Goal: Information Seeking & Learning: Check status

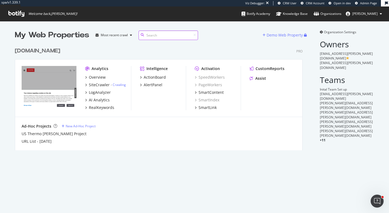
scroll to position [110, 292]
click at [107, 109] on div "RealKeywords" at bounding box center [101, 107] width 25 height 5
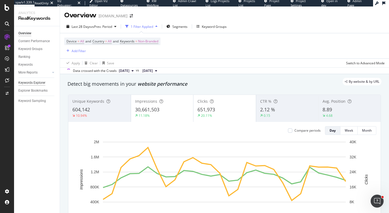
click at [39, 84] on div "Keywords Explorer" at bounding box center [31, 83] width 27 height 6
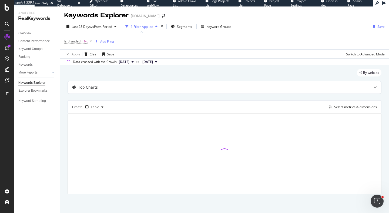
scroll to position [1, 0]
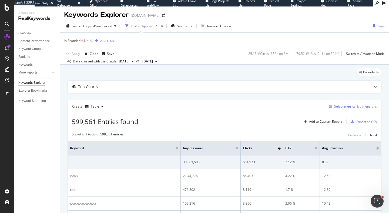
click at [356, 105] on div "Select metrics & dimensions" at bounding box center [355, 106] width 43 height 5
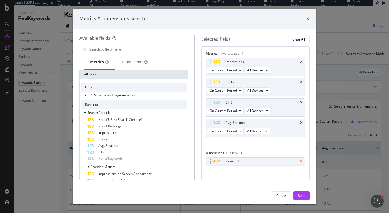
click at [302, 163] on icon "times" at bounding box center [301, 161] width 2 height 3
click at [137, 61] on div "Dimensions" at bounding box center [135, 61] width 26 height 5
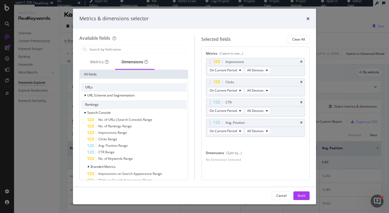
click at [124, 43] on div "Available fields Metrics Dimensions All fields URLs URL Scheme and Segmentation…" at bounding box center [136, 107] width 115 height 145
click at [126, 49] on input "modal" at bounding box center [138, 49] width 98 height 8
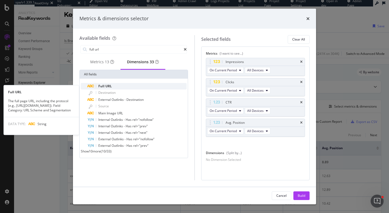
click at [110, 86] on span "URL" at bounding box center [108, 86] width 6 height 5
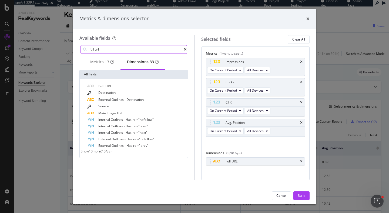
click at [113, 48] on input "full url" at bounding box center [136, 49] width 95 height 8
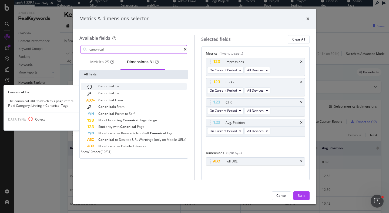
type input "canonical"
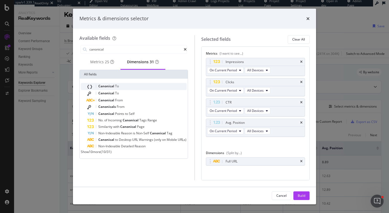
click at [108, 90] on div "Canonical To" at bounding box center [136, 86] width 99 height 7
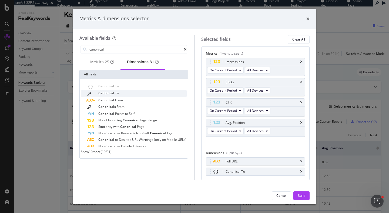
click at [141, 95] on div "Canonical To" at bounding box center [136, 93] width 99 height 7
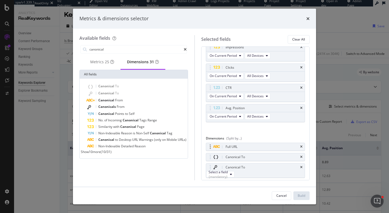
scroll to position [33, 0]
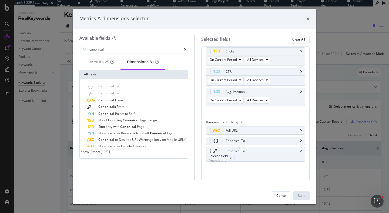
click at [220, 159] on div "Select a field (mandatory)" at bounding box center [217, 157] width 19 height 9
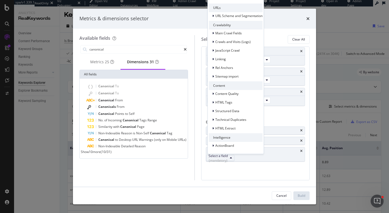
click at [249, 177] on div "Metrics (I want to see...) Impressions On Current Period All Devices Clicks On …" at bounding box center [255, 113] width 109 height 134
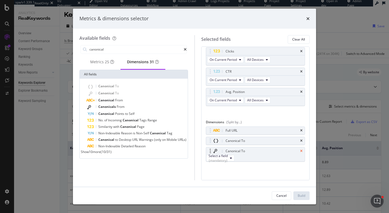
click at [302, 149] on icon "times" at bounding box center [301, 150] width 2 height 3
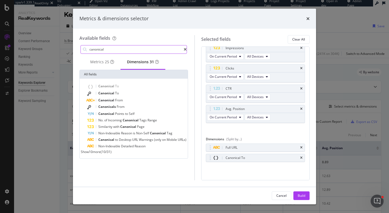
click at [118, 52] on input "canonical" at bounding box center [136, 49] width 95 height 8
click at [301, 198] on div "Build" at bounding box center [301, 195] width 8 height 8
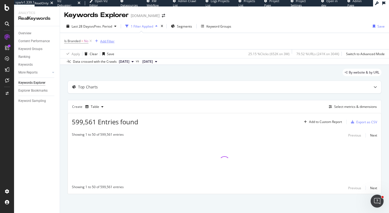
click at [105, 41] on div "Add Filter" at bounding box center [107, 41] width 14 height 5
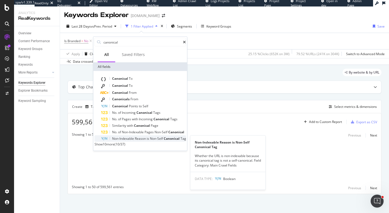
type input "canonical"
click at [158, 141] on div "Non-Indexable Reason is Non-Self Canonical Tag" at bounding box center [143, 138] width 85 height 6
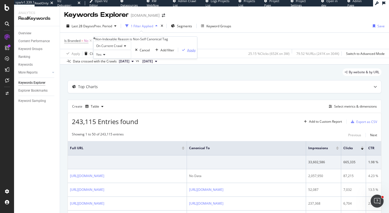
click at [187, 52] on div "Apply" at bounding box center [191, 50] width 8 height 5
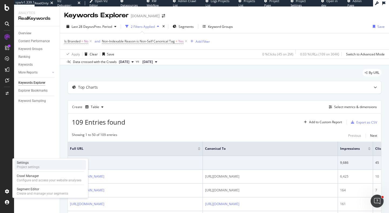
click at [32, 166] on div "Project settings" at bounding box center [28, 167] width 23 height 4
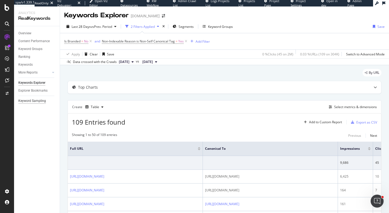
click at [34, 100] on div "Keyword Sampling" at bounding box center [32, 101] width 28 height 6
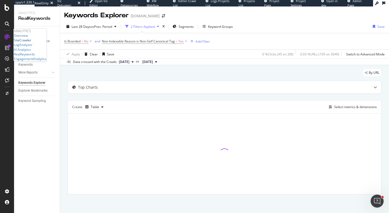
click at [31, 42] on div "SiteCrawler" at bounding box center [23, 40] width 18 height 5
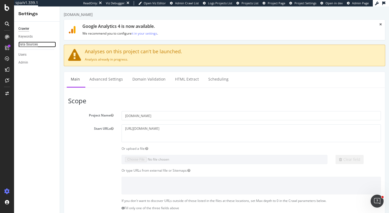
click at [37, 46] on div "Data Sources" at bounding box center [27, 45] width 19 height 6
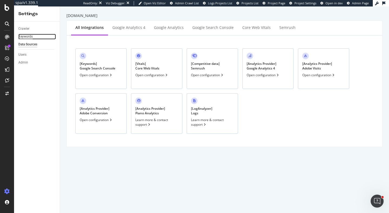
click at [28, 38] on div "Keywords" at bounding box center [25, 37] width 14 height 6
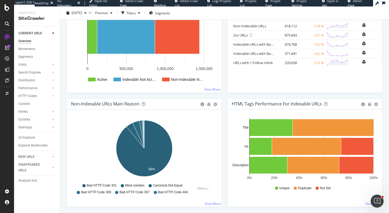
scroll to position [121, 0]
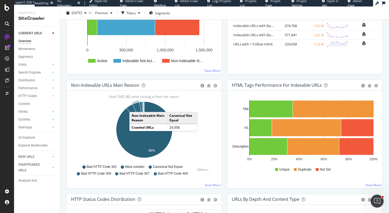
click at [135, 106] on icon "A chart." at bounding box center [139, 116] width 12 height 28
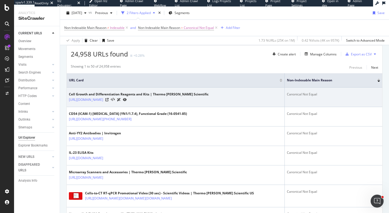
scroll to position [72, 0]
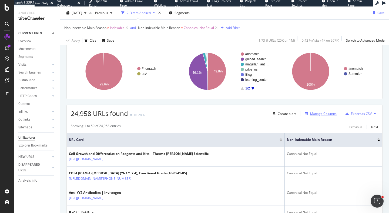
click at [320, 113] on div "Manage Columns" at bounding box center [323, 113] width 26 height 5
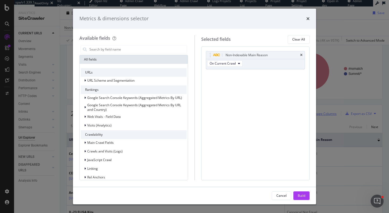
type input "f"
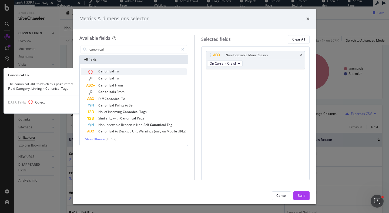
type input "canonical"
click at [173, 71] on div "Canonical To" at bounding box center [136, 71] width 99 height 7
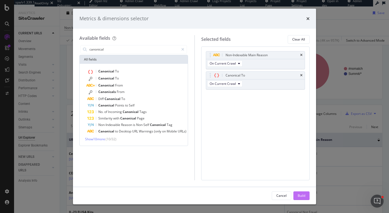
click at [302, 197] on div "Build" at bounding box center [301, 195] width 8 height 5
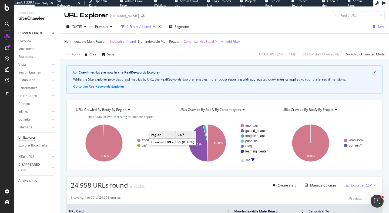
click at [143, 146] on text "us/*" at bounding box center [145, 145] width 6 height 4
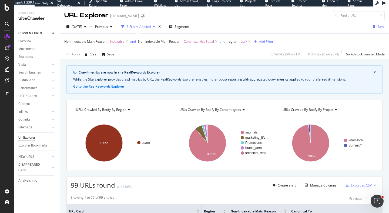
scroll to position [1, 0]
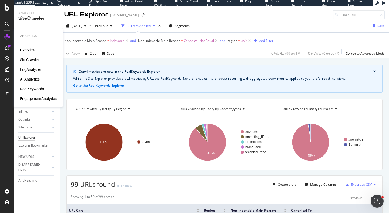
click at [32, 58] on div "SiteCrawler" at bounding box center [29, 59] width 19 height 5
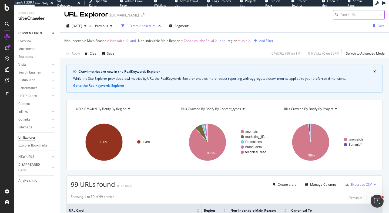
click at [347, 16] on input at bounding box center [359, 14] width 52 height 9
paste input "[URL][DOMAIN_NAME]"
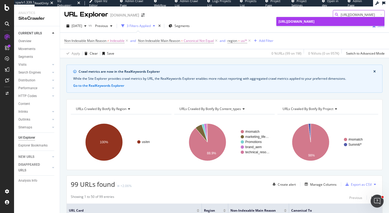
type input "[URL][DOMAIN_NAME]"
click at [314, 24] on span "[URL][DOMAIN_NAME]" at bounding box center [296, 21] width 36 height 5
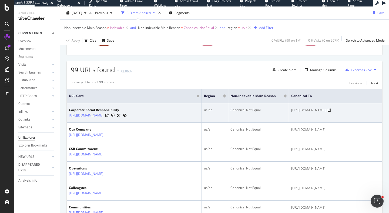
scroll to position [128, 0]
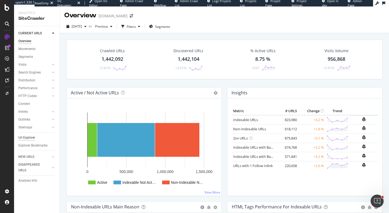
click at [32, 135] on div "Url Explorer" at bounding box center [26, 138] width 17 height 6
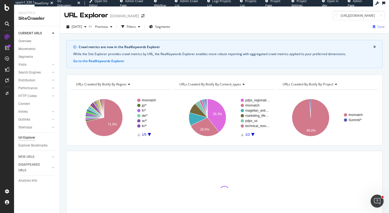
scroll to position [0, 248]
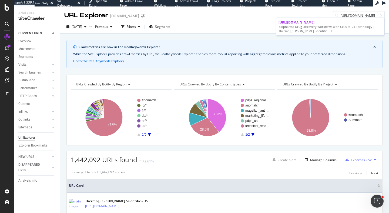
type input "[URL][DOMAIN_NAME]"
click at [350, 25] on div "[URL][DOMAIN_NAME]" at bounding box center [330, 22] width 104 height 5
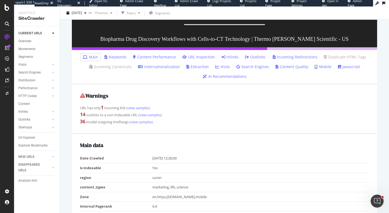
scroll to position [275, 0]
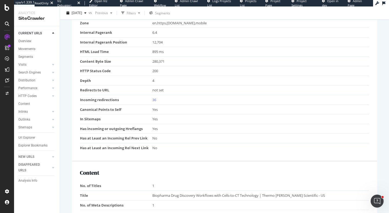
click at [156, 110] on div "Yes" at bounding box center [259, 109] width 214 height 5
click at [168, 115] on td "Yes" at bounding box center [260, 119] width 217 height 10
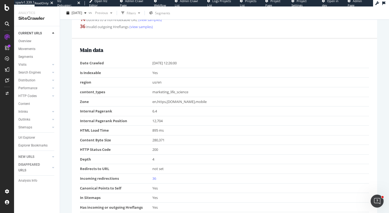
scroll to position [198, 0]
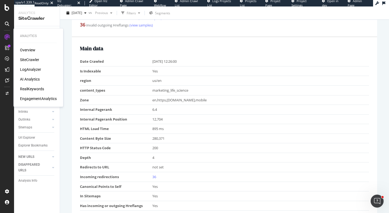
click at [25, 89] on div "RealKeywords" at bounding box center [32, 88] width 24 height 5
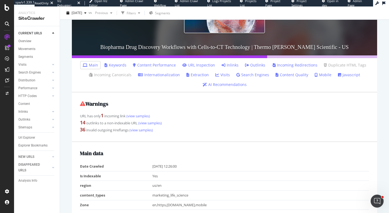
scroll to position [0, 0]
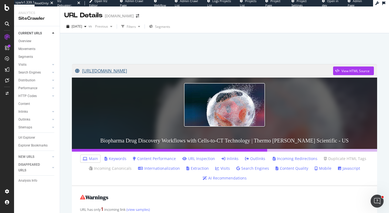
copy link "[URL][DOMAIN_NAME]"
click at [215, 48] on div at bounding box center [224, 47] width 316 height 23
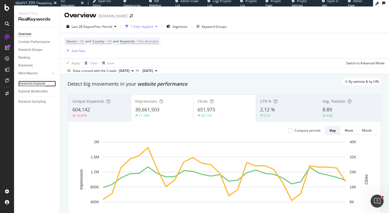
click at [32, 85] on div "Keywords Explorer" at bounding box center [31, 84] width 27 height 6
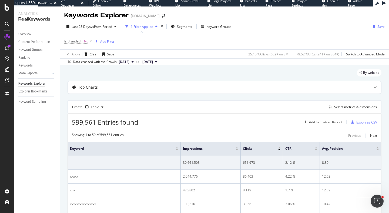
click at [113, 42] on div "Add Filter" at bounding box center [107, 41] width 14 height 5
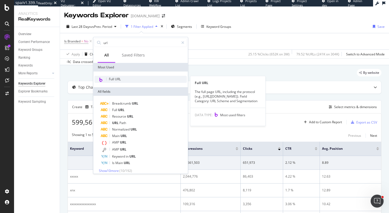
type input "url"
click at [118, 80] on span "Full URL" at bounding box center [115, 79] width 12 height 5
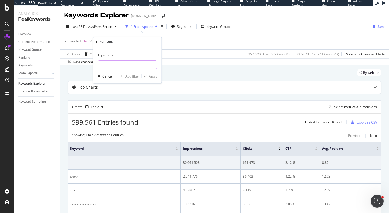
click at [121, 62] on input "text" at bounding box center [127, 64] width 59 height 9
paste input "[URL][DOMAIN_NAME]"
type input "[URL][DOMAIN_NAME]"
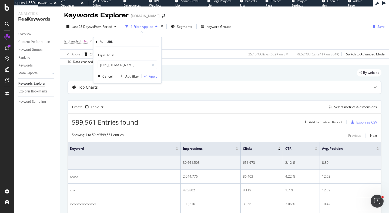
click at [151, 79] on div "Equal to [URL][DOMAIN_NAME] Cancel Add filter Apply" at bounding box center [127, 64] width 68 height 37
click at [152, 76] on div "Apply" at bounding box center [153, 76] width 8 height 5
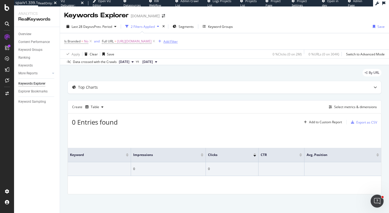
click at [178, 39] on div "Add Filter" at bounding box center [170, 41] width 14 height 5
click at [197, 79] on div "By URL" at bounding box center [224, 75] width 314 height 12
click at [178, 42] on div "Add Filter" at bounding box center [170, 41] width 14 height 5
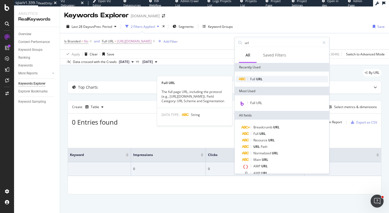
click at [269, 79] on div "Full URL" at bounding box center [282, 79] width 92 height 6
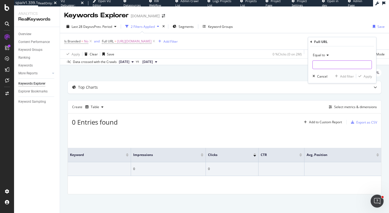
click at [331, 65] on input "text" at bounding box center [342, 64] width 59 height 9
paste input "[URL][DOMAIN_NAME]"
type input "[URL][DOMAIN_NAME]"
click at [370, 77] on div "Apply" at bounding box center [367, 76] width 8 height 5
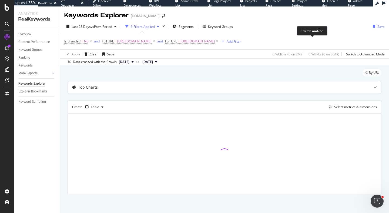
click at [163, 42] on div "and" at bounding box center [160, 41] width 6 height 5
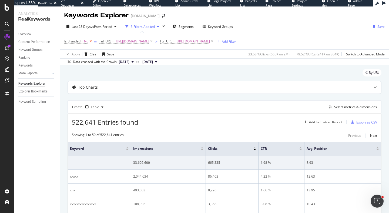
click at [91, 40] on icon at bounding box center [90, 41] width 5 height 5
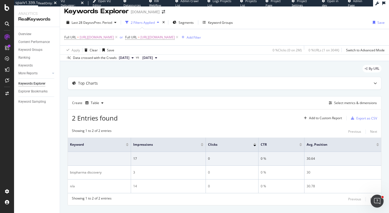
scroll to position [23, 0]
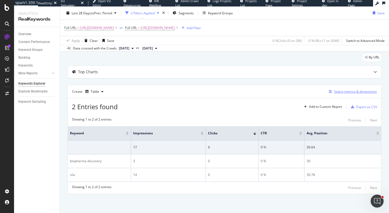
click at [351, 92] on div "Select metrics & dimensions" at bounding box center [355, 91] width 43 height 5
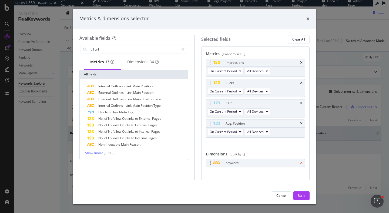
type input "full url"
click at [300, 163] on icon "times" at bounding box center [301, 162] width 2 height 3
click at [138, 65] on div "Dimensions 34" at bounding box center [143, 61] width 32 height 5
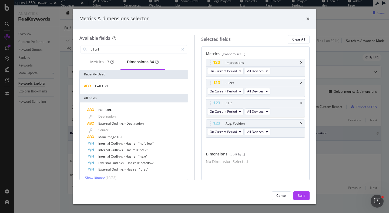
click at [127, 82] on div "Full URL" at bounding box center [134, 86] width 108 height 15
click at [128, 89] on div "Full URL" at bounding box center [134, 86] width 106 height 6
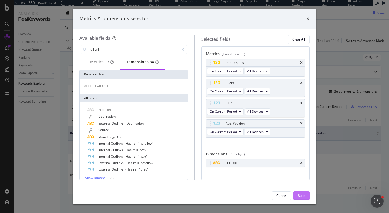
click at [300, 195] on div "Build" at bounding box center [301, 195] width 8 height 5
